Goal: Task Accomplishment & Management: Manage account settings

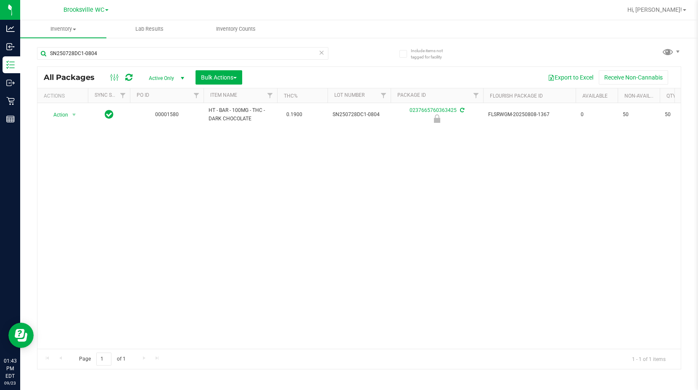
click at [73, 189] on div "Action Action Edit attributes Global inventory Locate package Package audit log…" at bounding box center [358, 225] width 643 height 245
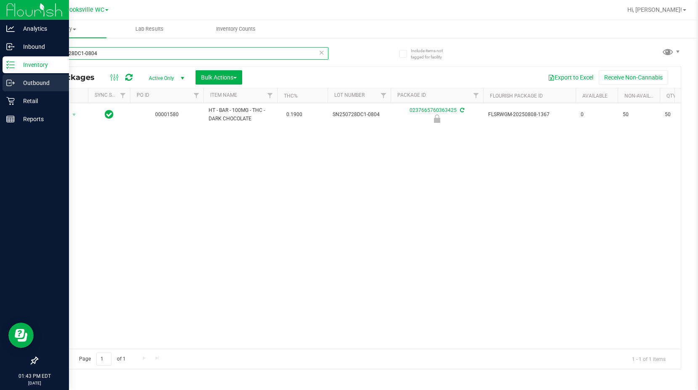
drag, startPoint x: 149, startPoint y: 51, endPoint x: 0, endPoint y: 85, distance: 152.6
click at [0, 85] on div "Analytics Inbound Inventory Outbound Retail Reports 01:43 PM EDT [DATE] 09/23 B…" at bounding box center [349, 195] width 698 height 390
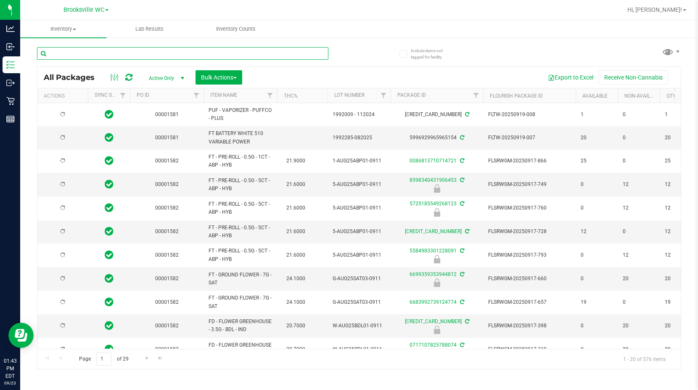
type input "[DATE]"
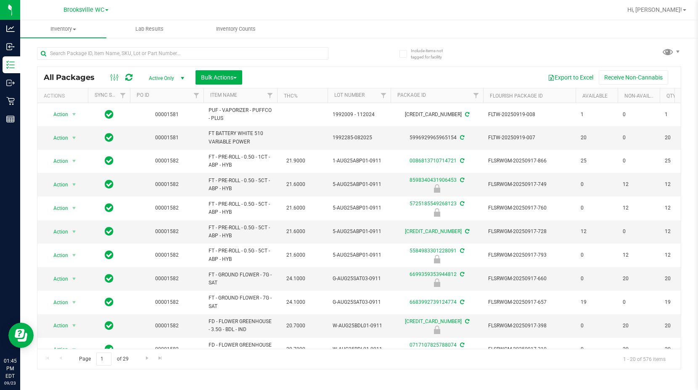
click at [256, 92] on th "Item Name" at bounding box center [240, 95] width 74 height 15
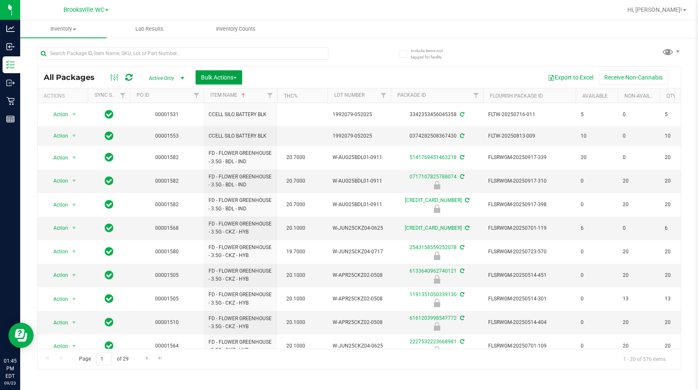
click at [218, 70] on button "Bulk Actions" at bounding box center [218, 77] width 47 height 14
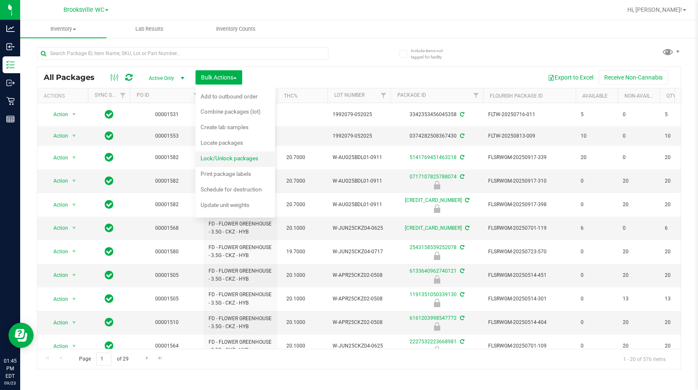
click at [235, 158] on span "Lock/Unlock packages" at bounding box center [229, 158] width 58 height 7
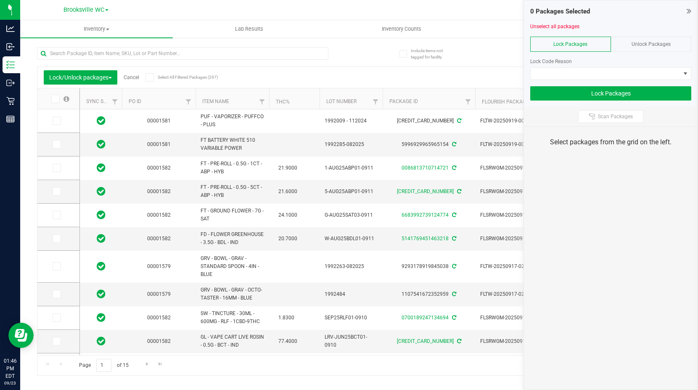
click at [688, 12] on icon at bounding box center [688, 11] width 5 height 8
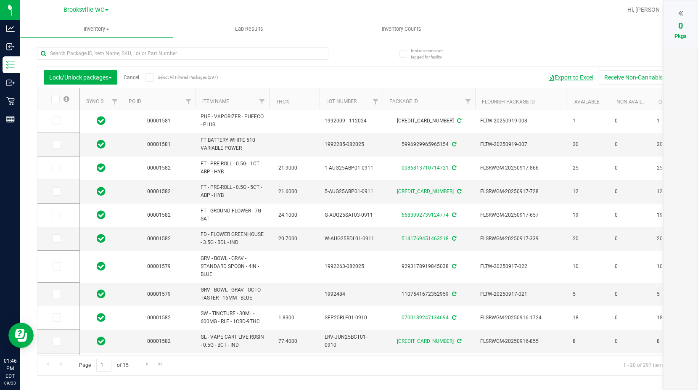
click at [556, 75] on button "Export to Excel" at bounding box center [570, 77] width 56 height 14
click at [238, 99] on th "Item Name" at bounding box center [232, 98] width 74 height 21
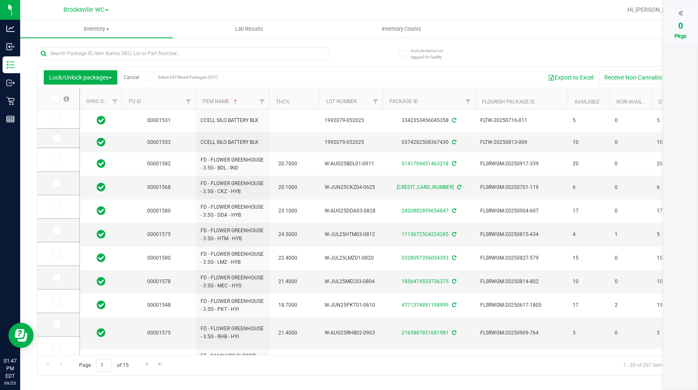
click at [136, 76] on link "Cancel" at bounding box center [132, 77] width 16 height 6
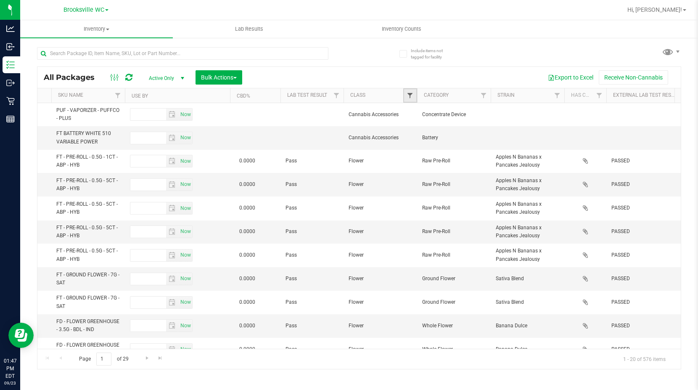
click at [413, 98] on span "Filter" at bounding box center [409, 95] width 7 height 7
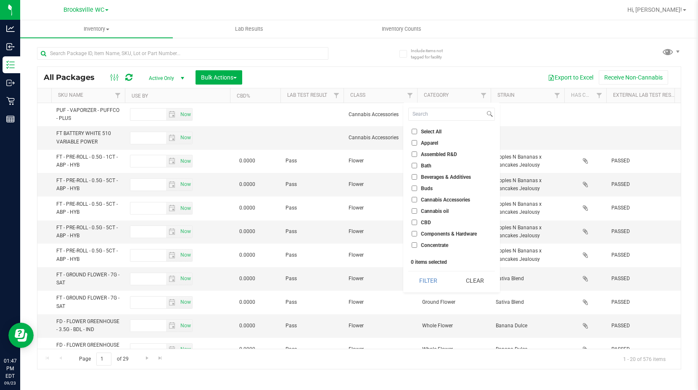
click at [422, 129] on span "Select All" at bounding box center [431, 131] width 21 height 5
click at [417, 129] on input "Select All" at bounding box center [413, 131] width 5 height 5
checkbox input "true"
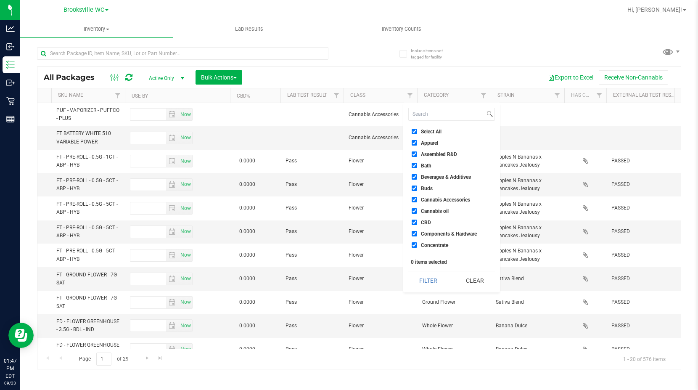
checkbox input "true"
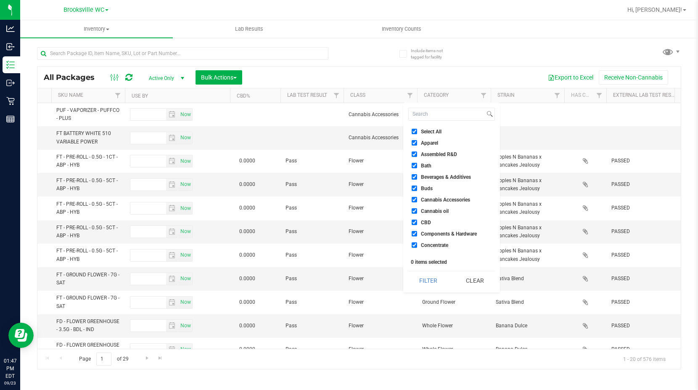
checkbox input "true"
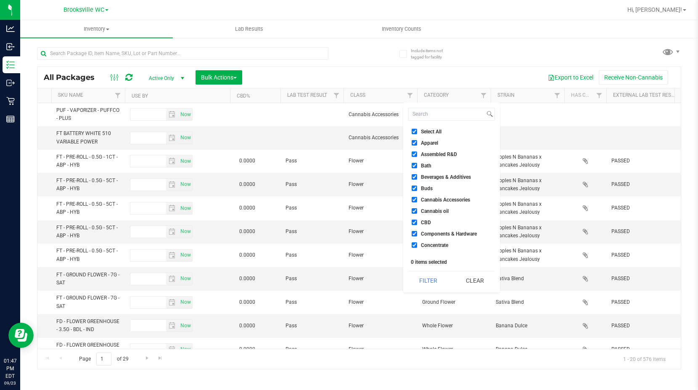
checkbox input "true"
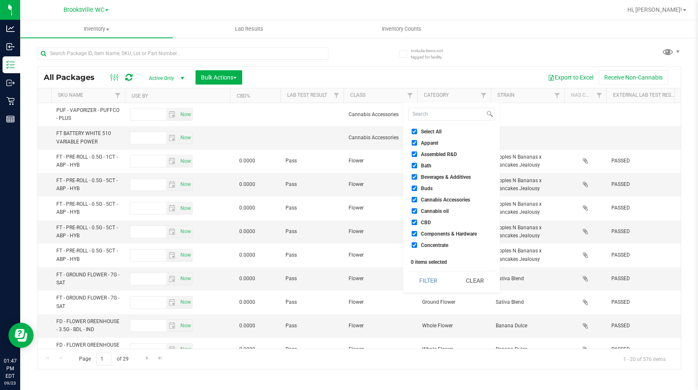
checkbox input "true"
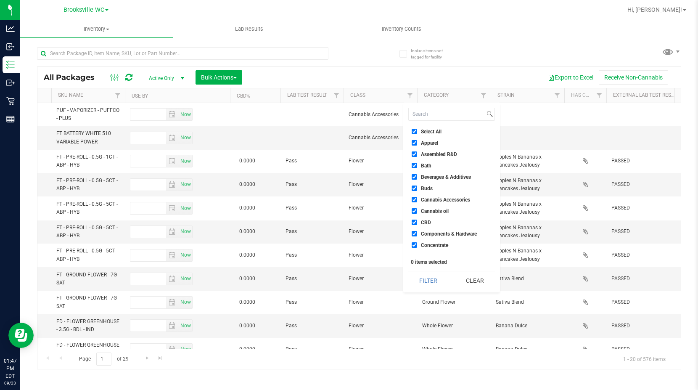
checkbox input "true"
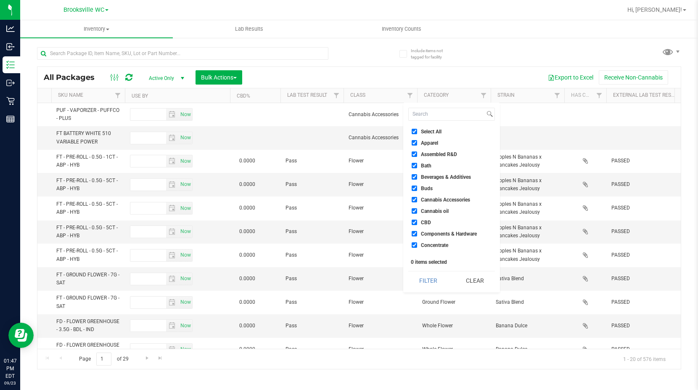
checkbox input "true"
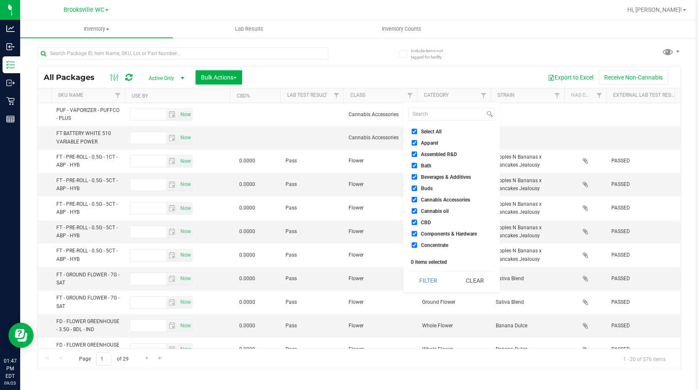
checkbox input "true"
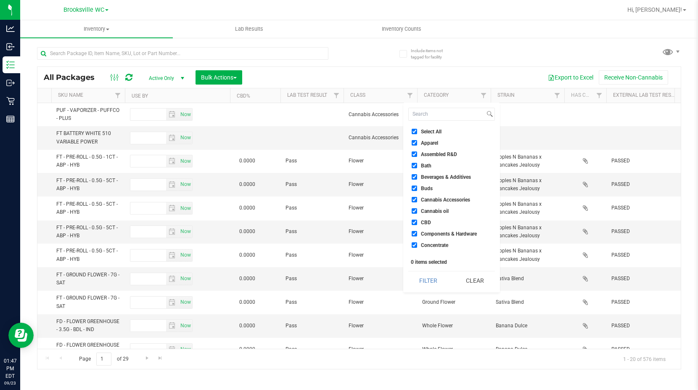
checkbox input "true"
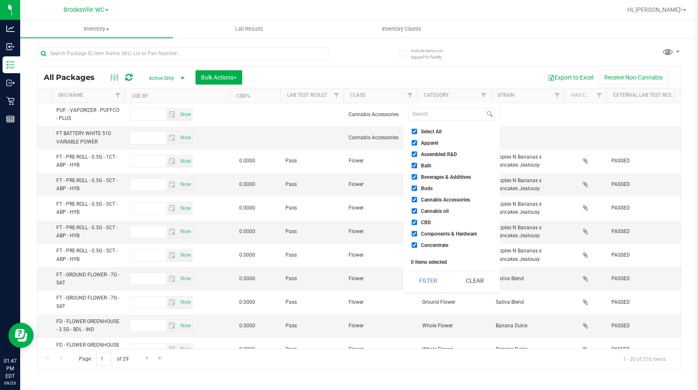
checkbox input "true"
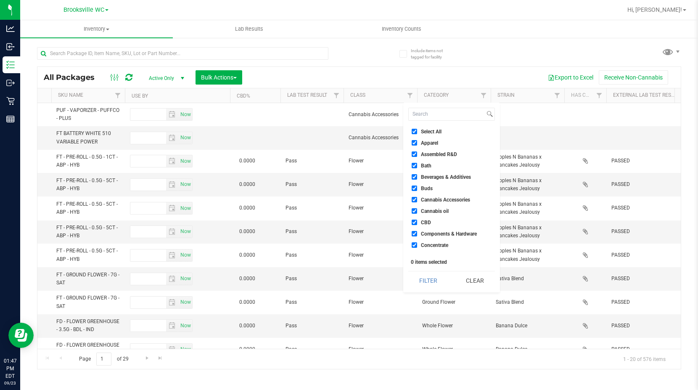
checkbox input "true"
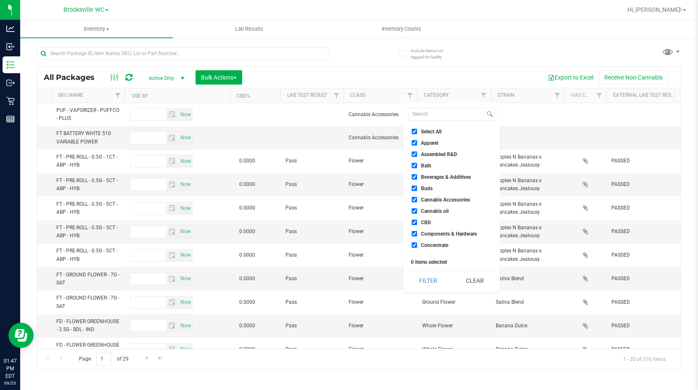
checkbox input "true"
click at [443, 199] on span "Cannabis Accessories" at bounding box center [445, 199] width 49 height 5
click at [417, 199] on input "Cannabis Accessories" at bounding box center [413, 199] width 5 height 5
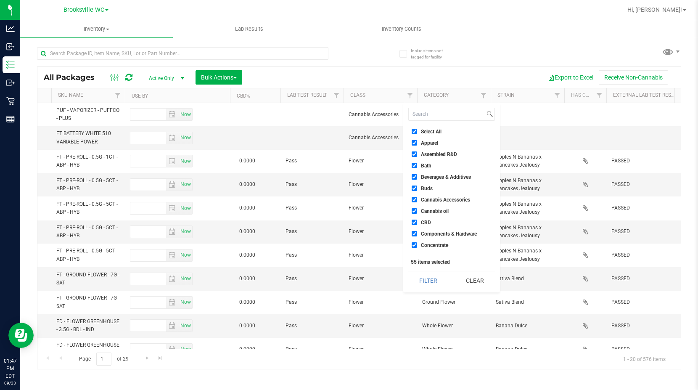
checkbox input "false"
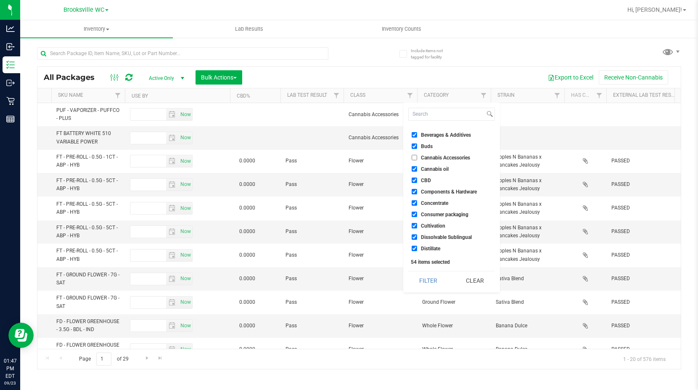
scroll to position [84, 0]
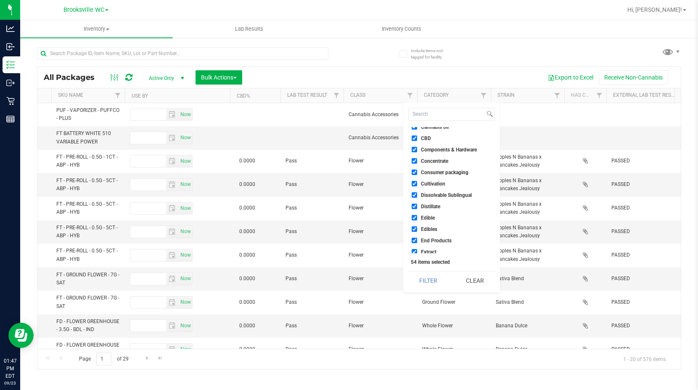
click at [429, 216] on span "Edible" at bounding box center [428, 217] width 14 height 5
click at [417, 216] on input "Edible" at bounding box center [413, 217] width 5 height 5
checkbox input "false"
click at [430, 227] on span "Edibles" at bounding box center [429, 229] width 16 height 5
click at [417, 227] on input "Edibles" at bounding box center [413, 228] width 5 height 5
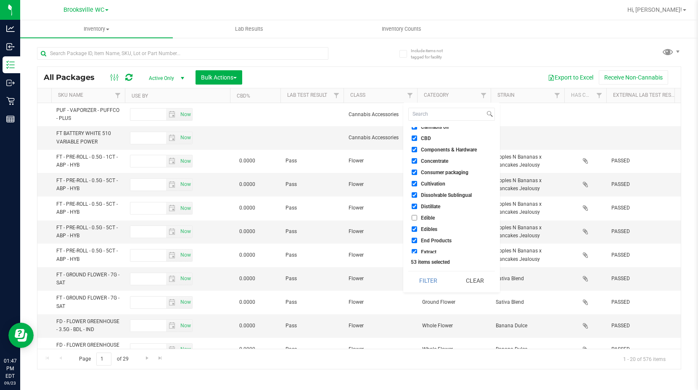
checkbox input "false"
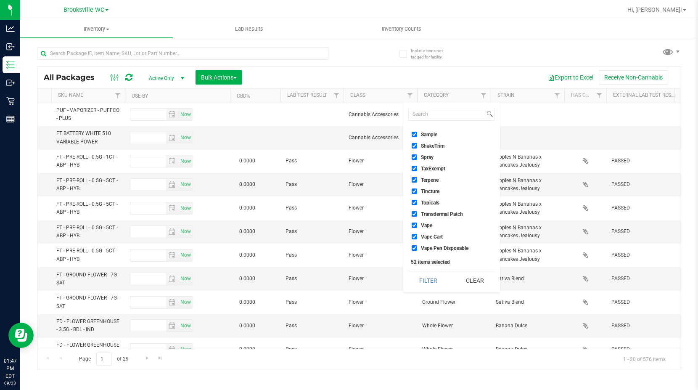
click at [436, 203] on span "Topicals" at bounding box center [430, 202] width 18 height 5
click at [417, 203] on input "Topicals" at bounding box center [413, 202] width 5 height 5
checkbox input "false"
click at [435, 193] on span "Tincture" at bounding box center [430, 191] width 18 height 5
click at [417, 193] on input "Tincture" at bounding box center [413, 190] width 5 height 5
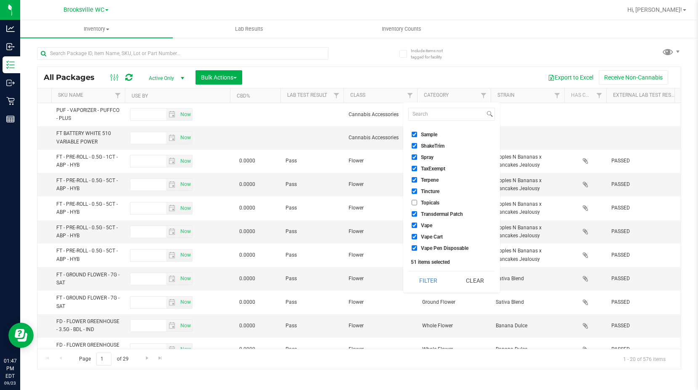
checkbox input "false"
click at [444, 279] on button "Filter" at bounding box center [428, 280] width 40 height 18
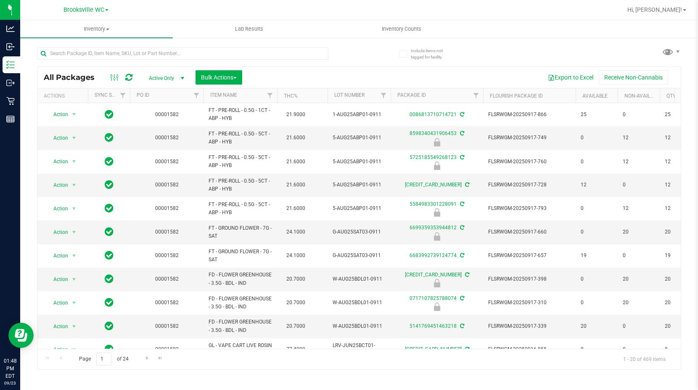
click at [245, 100] on th "Item Name" at bounding box center [240, 95] width 74 height 15
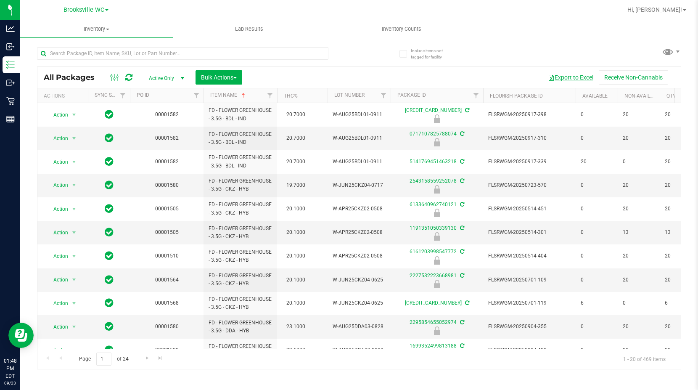
click at [570, 75] on button "Export to Excel" at bounding box center [570, 77] width 56 height 14
click at [269, 58] on input "text" at bounding box center [182, 53] width 291 height 13
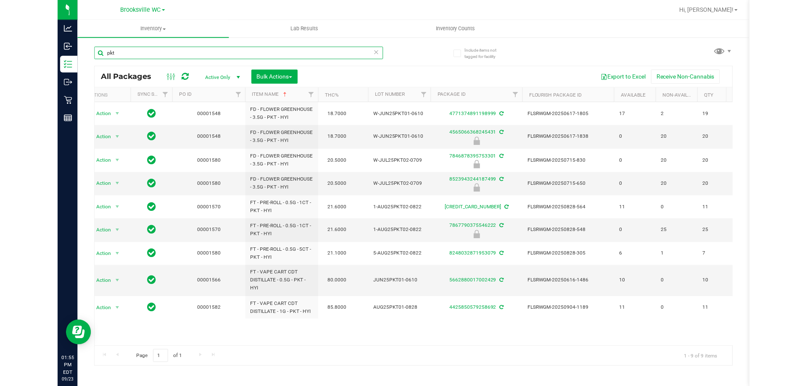
scroll to position [0, 8]
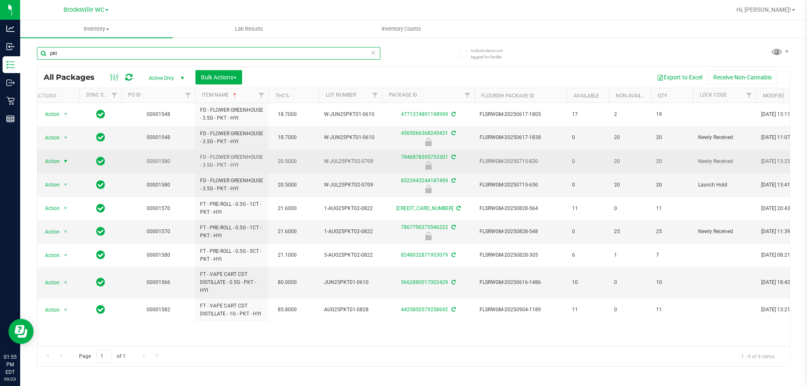
type input "pkt"
click at [56, 161] on span "Action" at bounding box center [48, 162] width 23 height 12
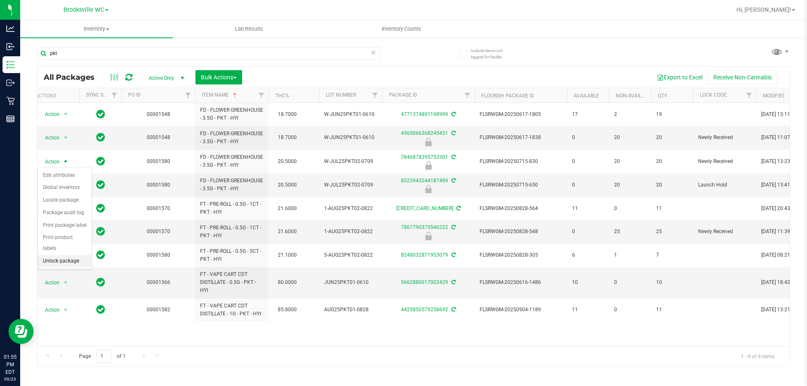
click at [53, 255] on li "Unlock package" at bounding box center [65, 261] width 54 height 13
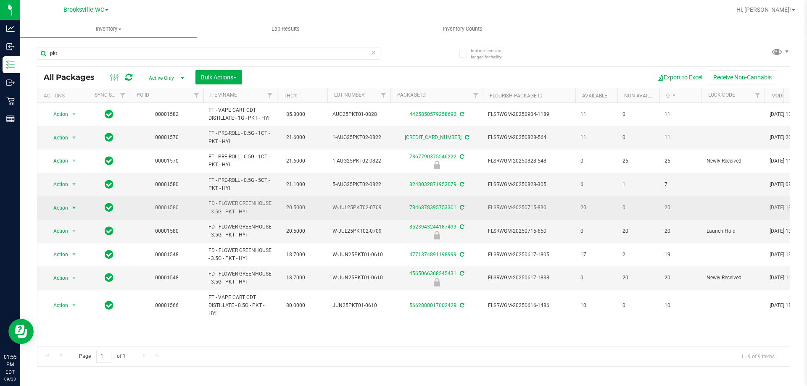
click at [64, 207] on span "Action" at bounding box center [57, 208] width 23 height 12
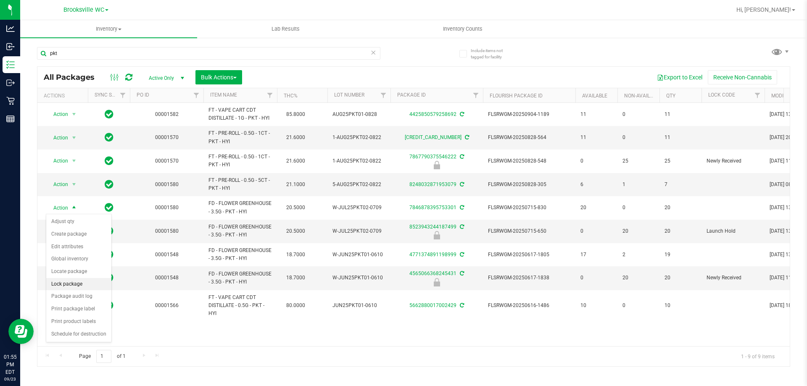
click at [71, 281] on li "Lock package" at bounding box center [78, 284] width 65 height 13
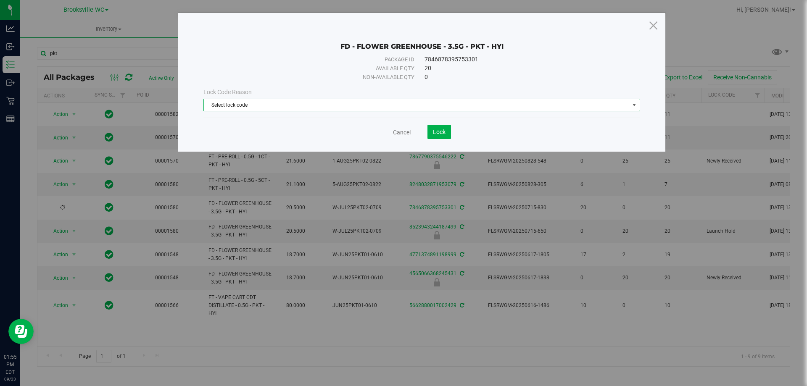
click at [346, 104] on span "Select lock code" at bounding box center [416, 105] width 425 height 12
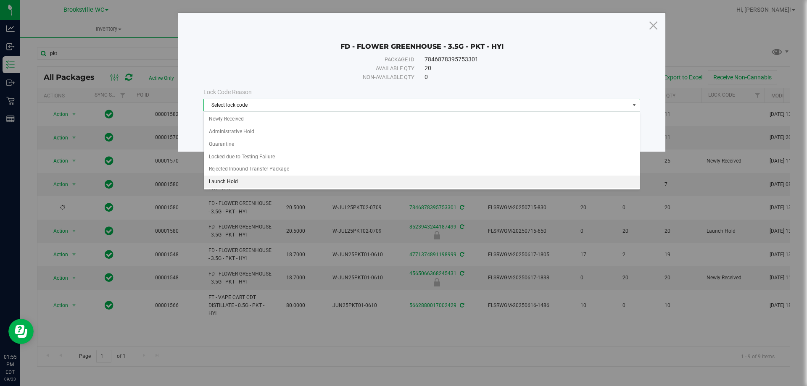
click at [228, 177] on li "Launch Hold" at bounding box center [422, 182] width 436 height 13
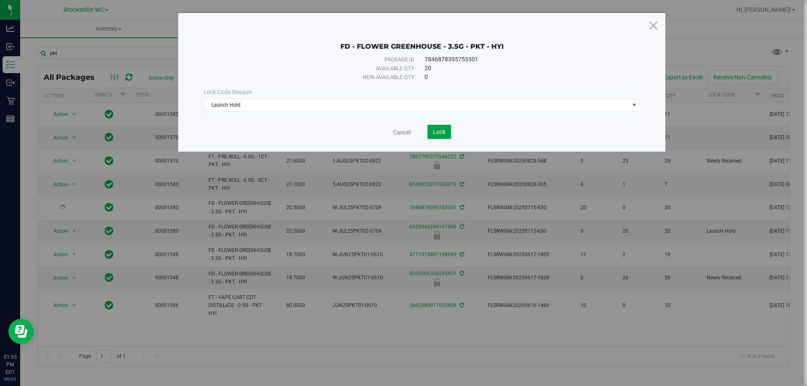
click at [429, 130] on button "Lock" at bounding box center [439, 132] width 24 height 14
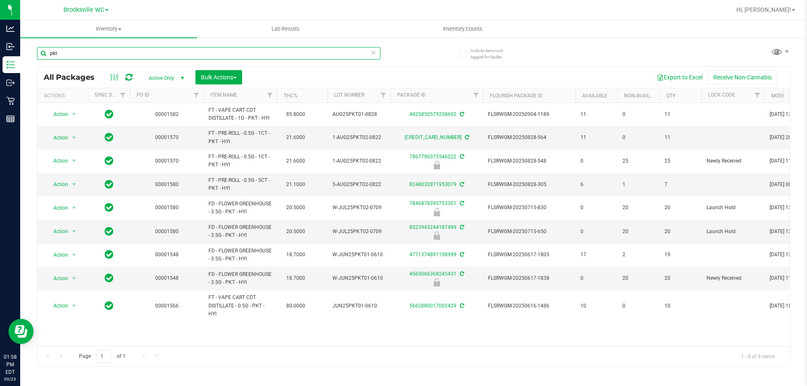
drag, startPoint x: 222, startPoint y: 47, endPoint x: 0, endPoint y: -35, distance: 236.9
click at [0, 0] on html "Analytics Inbound Inventory Outbound Retail Reports 01:58 PM EDT [DATE] 09/23 B…" at bounding box center [403, 193] width 807 height 386
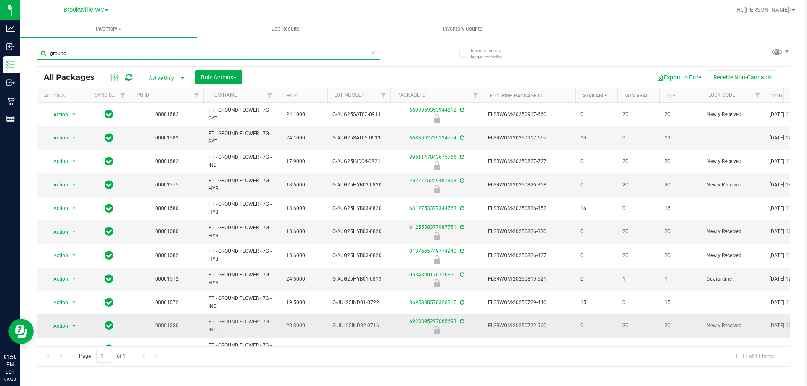
type input "ground"
click at [66, 323] on span "Action" at bounding box center [57, 326] width 23 height 12
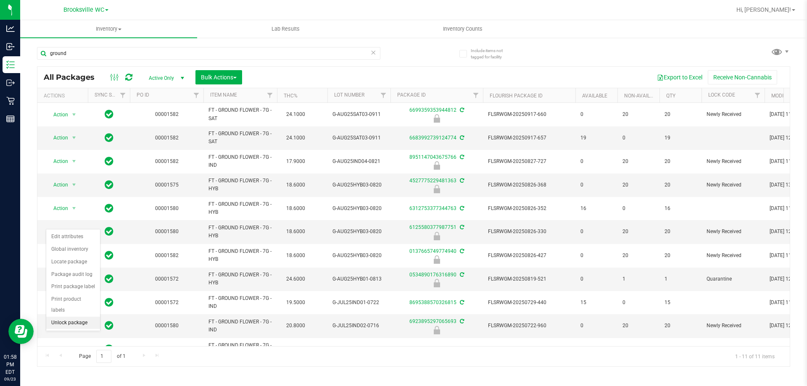
click at [76, 317] on li "Unlock package" at bounding box center [73, 323] width 54 height 13
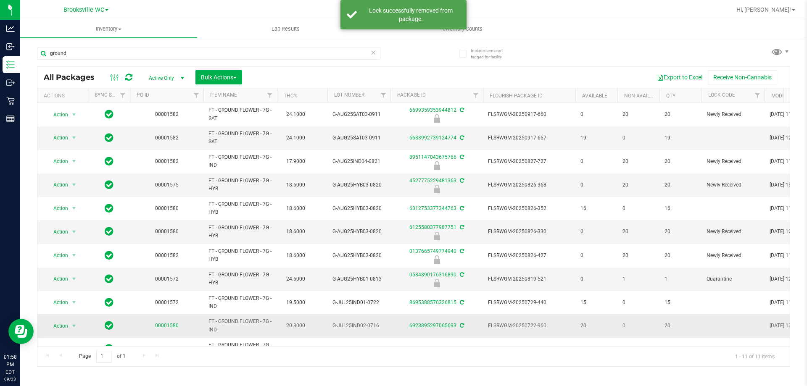
scroll to position [21, 0]
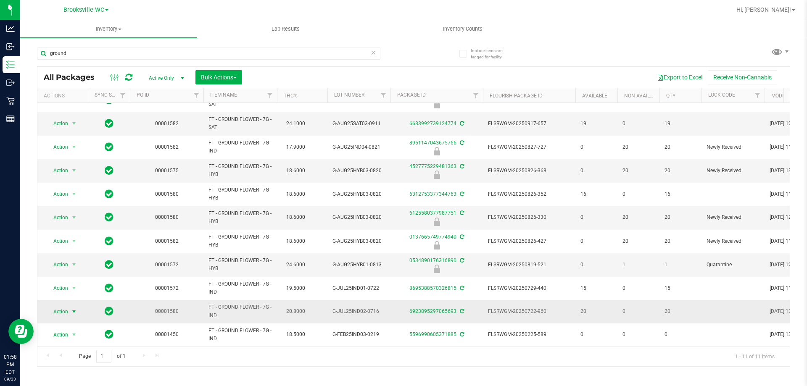
click at [66, 306] on span "Action" at bounding box center [57, 312] width 23 height 12
click at [80, 238] on li "Lock package" at bounding box center [78, 241] width 65 height 13
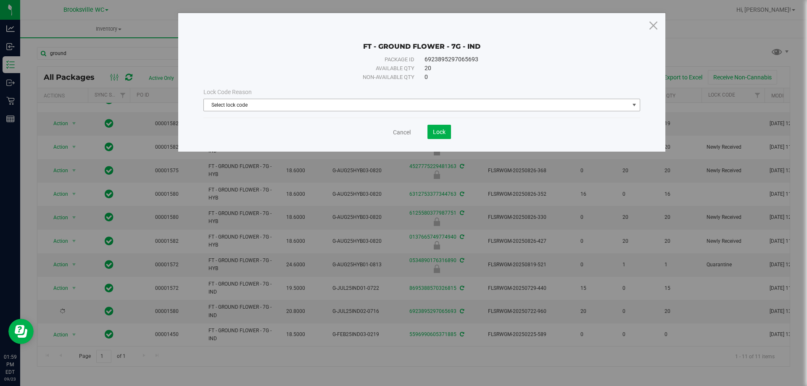
click at [359, 101] on span "Select lock code" at bounding box center [416, 105] width 425 height 12
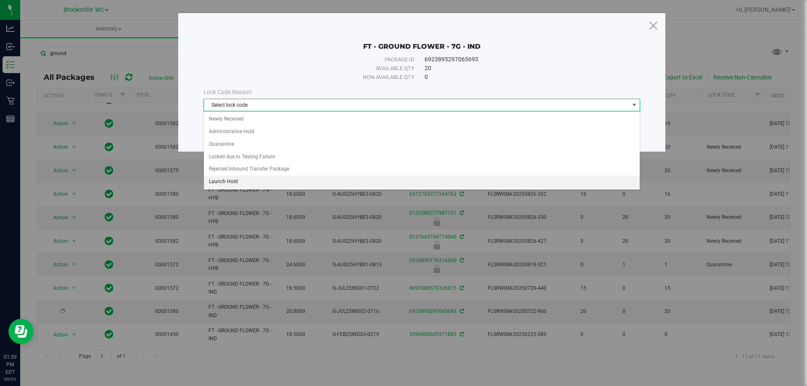
click at [247, 179] on li "Launch Hold" at bounding box center [422, 182] width 436 height 13
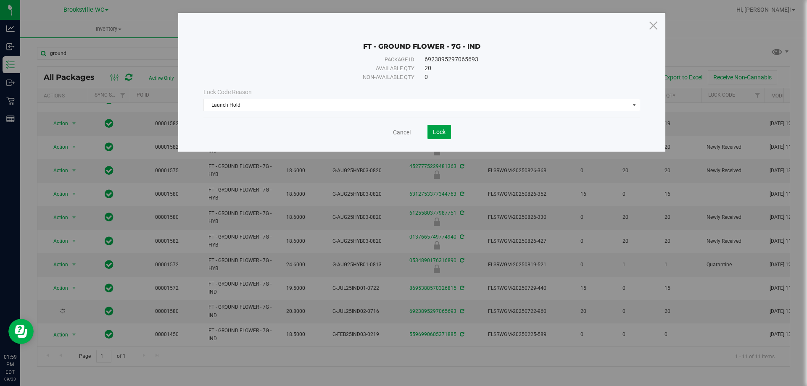
click at [447, 129] on button "Lock" at bounding box center [439, 132] width 24 height 14
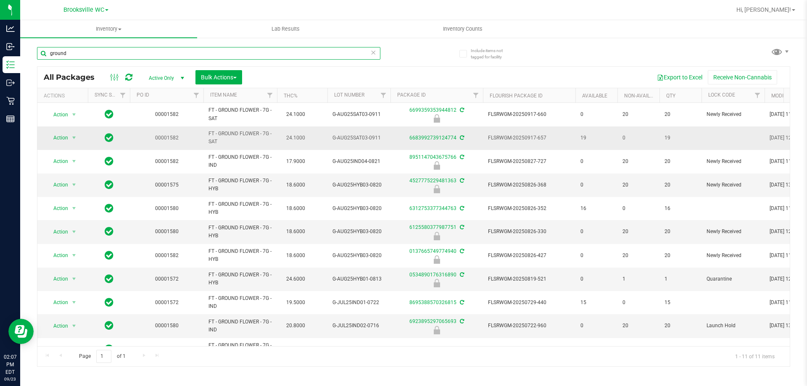
drag, startPoint x: 317, startPoint y: 58, endPoint x: 82, endPoint y: 136, distance: 247.6
click at [0, 31] on div "Analytics Inbound Inventory Outbound Retail Reports 02:07 PM EDT [DATE] 09/23 B…" at bounding box center [403, 193] width 807 height 386
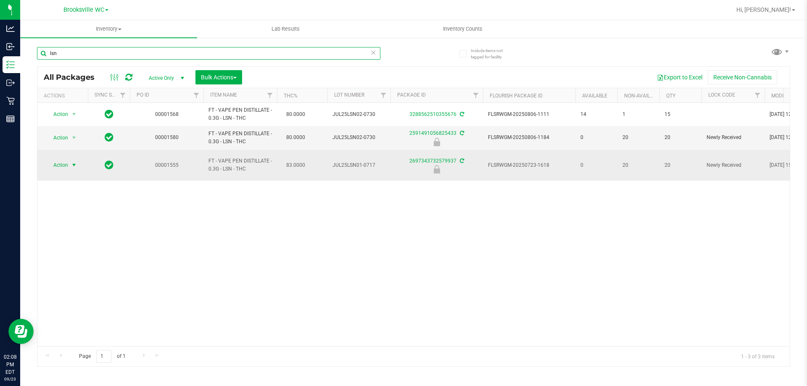
type input "lsn"
click at [52, 161] on span "Action" at bounding box center [57, 165] width 23 height 12
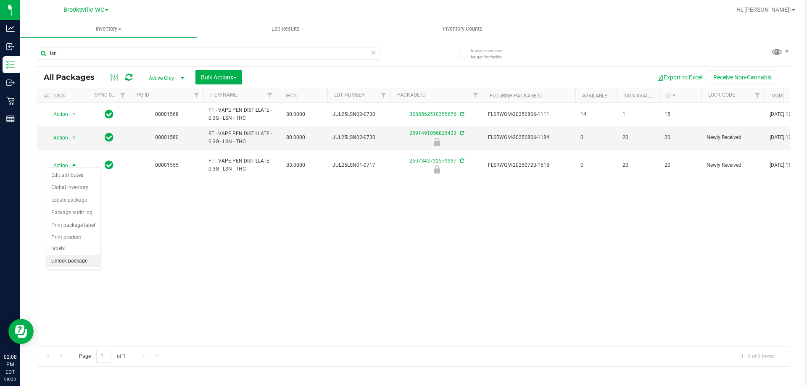
click at [81, 255] on li "Unlock package" at bounding box center [73, 261] width 54 height 13
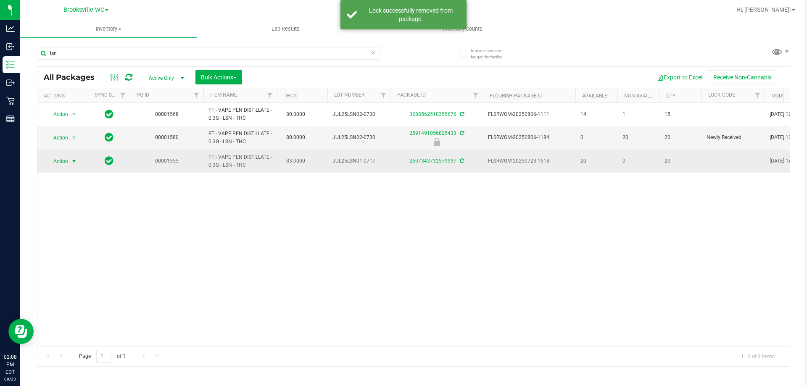
click at [66, 160] on span "Action" at bounding box center [57, 162] width 23 height 12
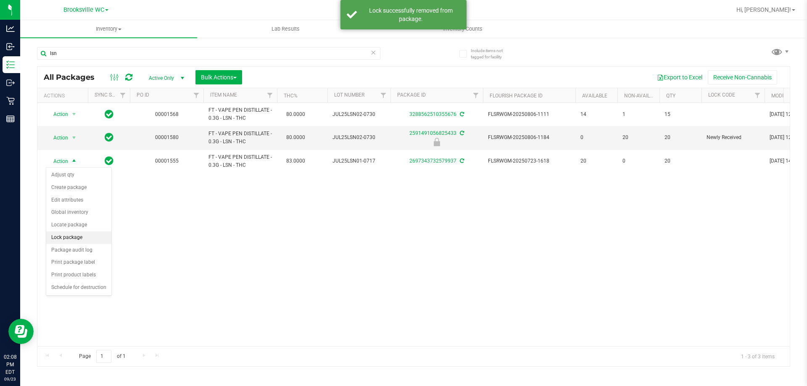
click at [81, 235] on li "Lock package" at bounding box center [78, 238] width 65 height 13
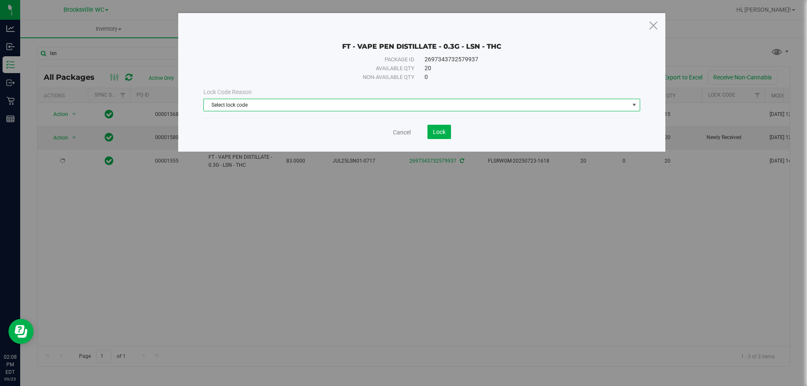
click at [375, 99] on span "Select lock code" at bounding box center [421, 105] width 437 height 13
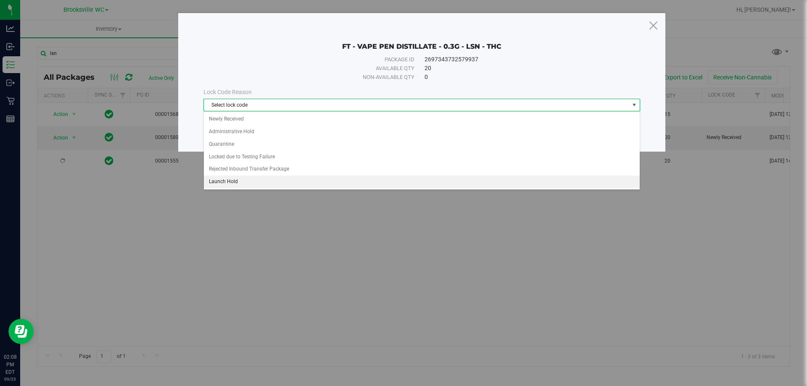
click at [264, 179] on li "Launch Hold" at bounding box center [422, 182] width 436 height 13
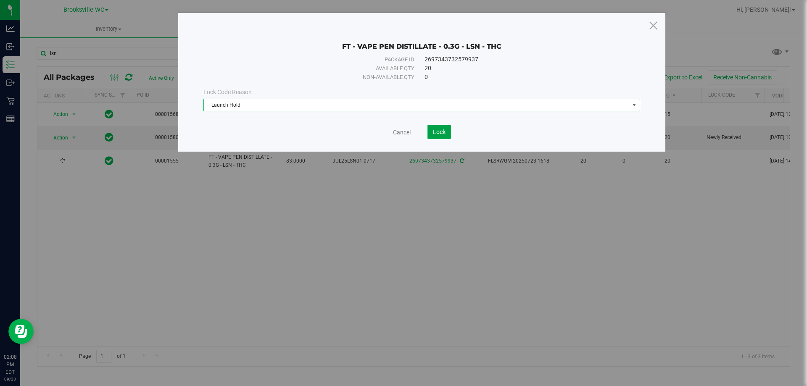
click at [435, 130] on span "Lock" at bounding box center [439, 132] width 13 height 7
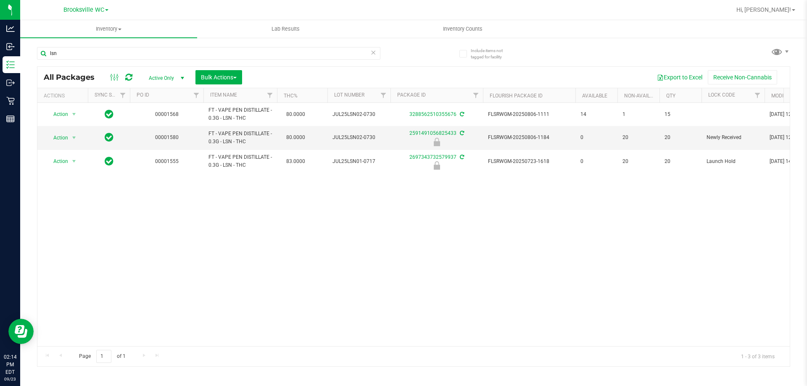
click at [373, 52] on icon at bounding box center [373, 52] width 6 height 10
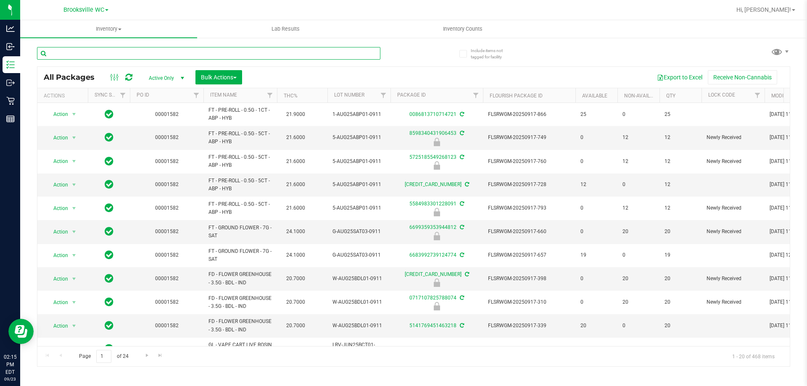
click at [121, 50] on input "text" at bounding box center [208, 53] width 343 height 13
type input "v"
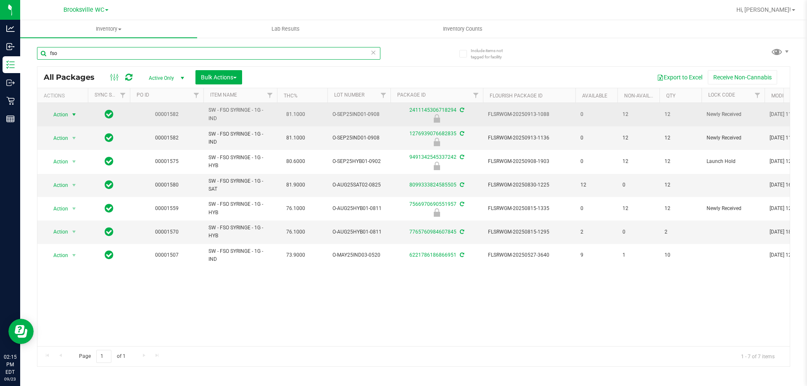
type input "fso"
click at [58, 116] on span "Action" at bounding box center [57, 115] width 23 height 12
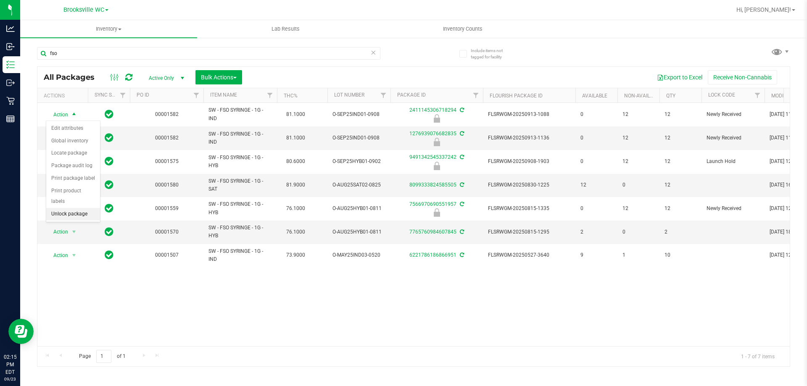
click at [72, 208] on li "Unlock package" at bounding box center [73, 214] width 54 height 13
click at [76, 136] on span "select" at bounding box center [74, 137] width 7 height 7
click at [91, 231] on li "Unlock package" at bounding box center [73, 237] width 54 height 13
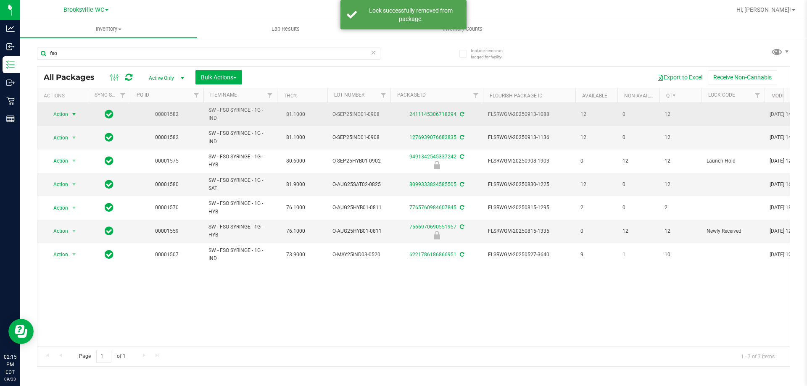
click at [68, 117] on span "Action" at bounding box center [57, 114] width 23 height 12
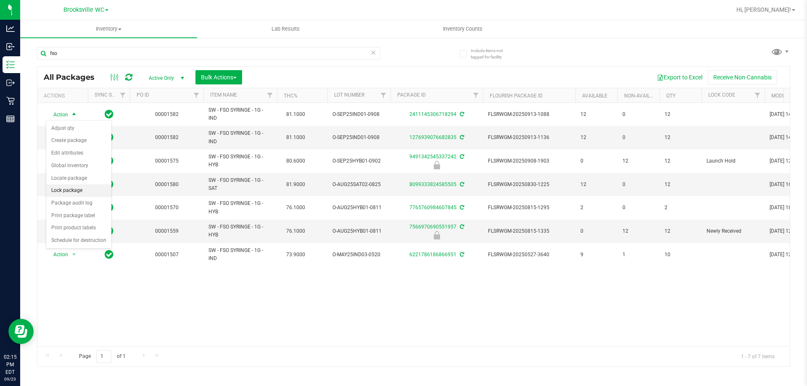
click at [68, 188] on li "Lock package" at bounding box center [78, 191] width 65 height 13
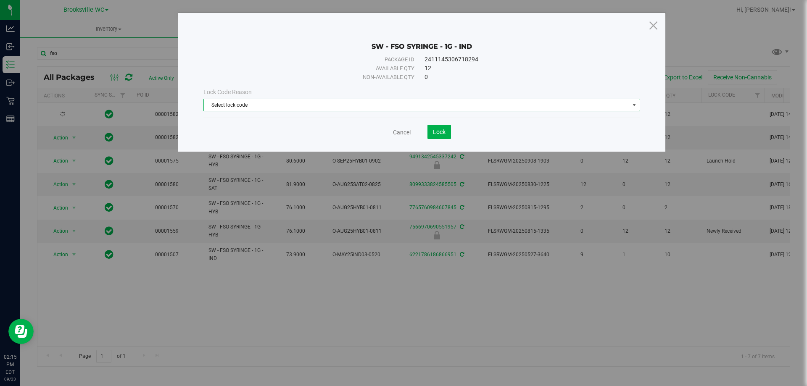
click at [348, 104] on span "Select lock code" at bounding box center [416, 105] width 425 height 12
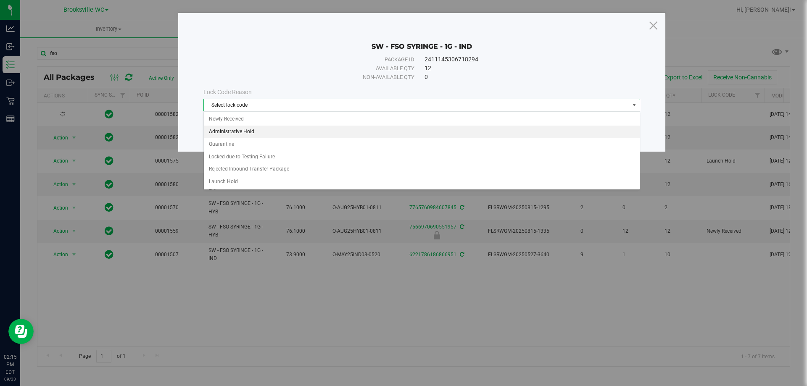
click at [242, 135] on li "Administrative Hold" at bounding box center [422, 132] width 436 height 13
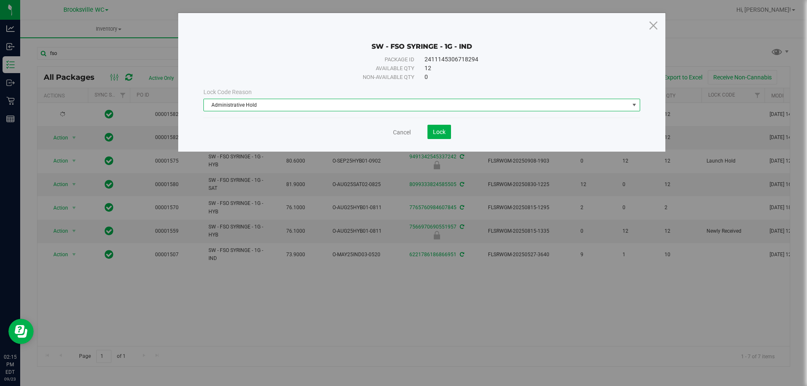
click at [265, 109] on span "Administrative Hold" at bounding box center [416, 105] width 425 height 12
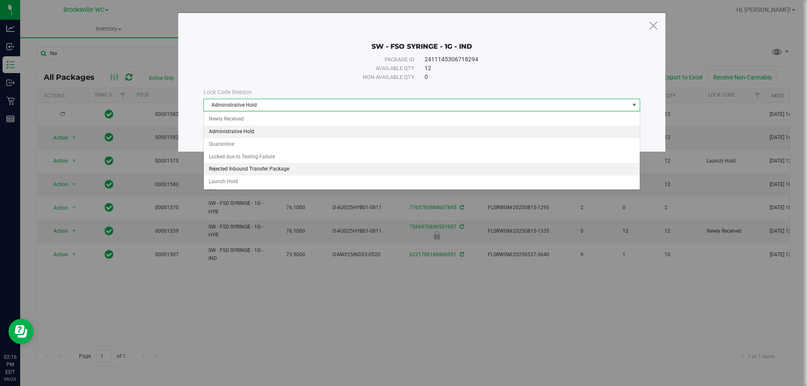
click at [327, 174] on li "Rejected Inbound Transfer Package" at bounding box center [422, 169] width 436 height 13
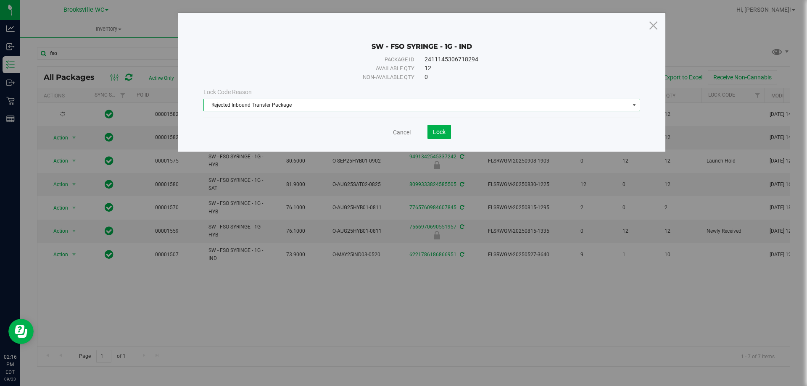
click at [414, 106] on span "Rejected Inbound Transfer Package" at bounding box center [416, 105] width 425 height 12
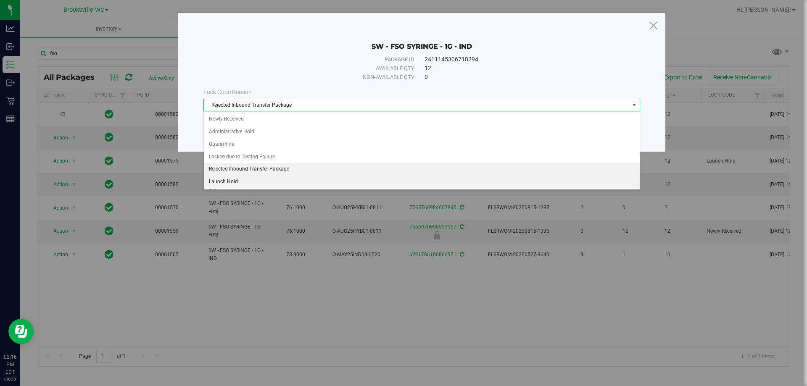
click at [289, 183] on li "Launch Hold" at bounding box center [422, 182] width 436 height 13
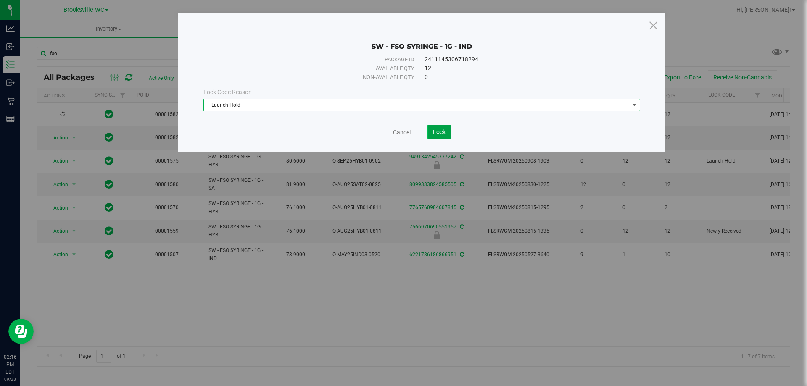
click at [438, 129] on span "Lock" at bounding box center [439, 132] width 13 height 7
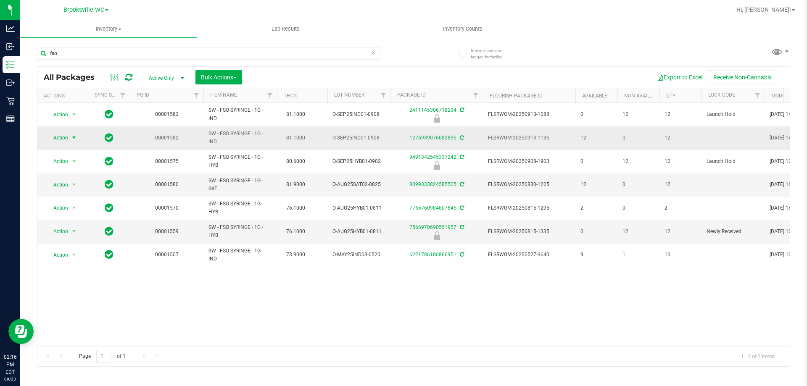
click at [61, 138] on span "Action" at bounding box center [57, 138] width 23 height 12
click at [80, 216] on li "Lock package" at bounding box center [78, 214] width 65 height 13
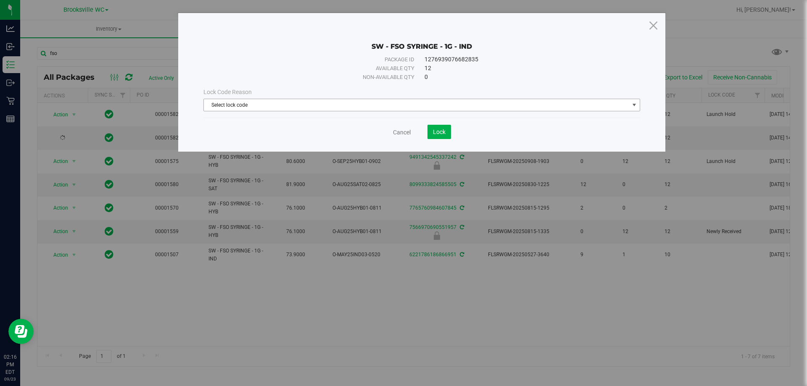
click at [446, 108] on span "Select lock code" at bounding box center [416, 105] width 425 height 12
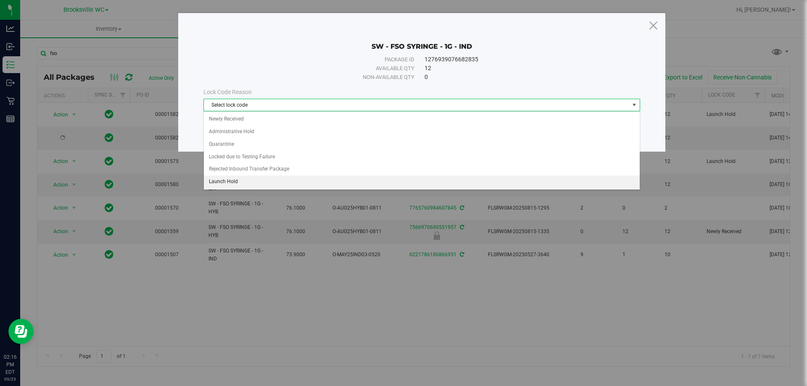
click at [275, 179] on li "Launch Hold" at bounding box center [422, 182] width 436 height 13
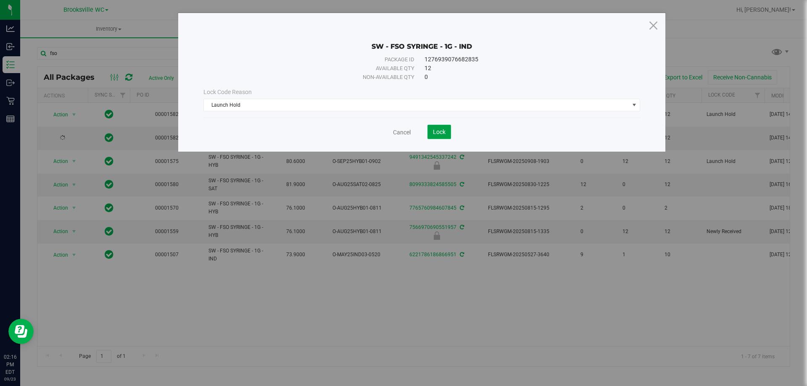
click at [441, 132] on span "Lock" at bounding box center [439, 132] width 13 height 7
